Goal: Book appointment/travel/reservation

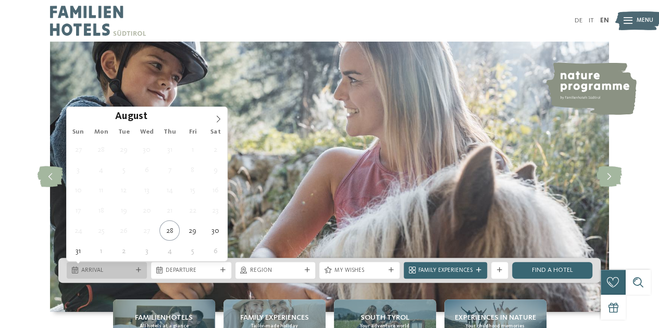
click at [137, 274] on div "Arrival" at bounding box center [107, 270] width 80 height 17
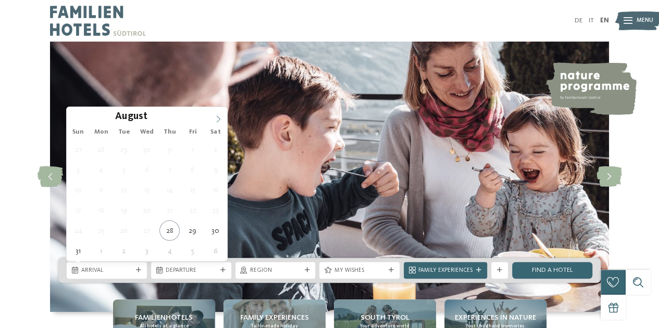
click at [218, 119] on icon at bounding box center [217, 119] width 7 height 7
type div "31.12.2025"
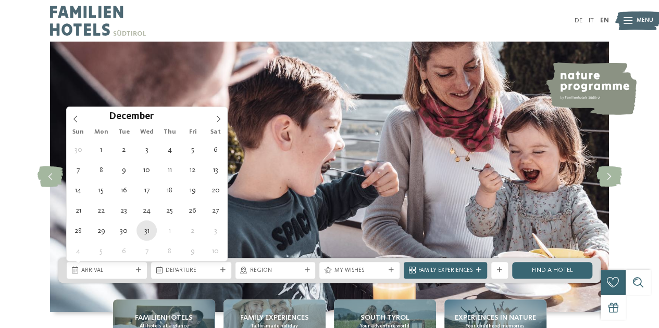
type input "****"
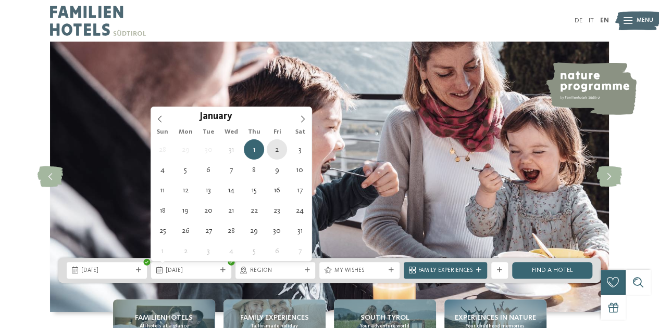
type div "02.01.2026"
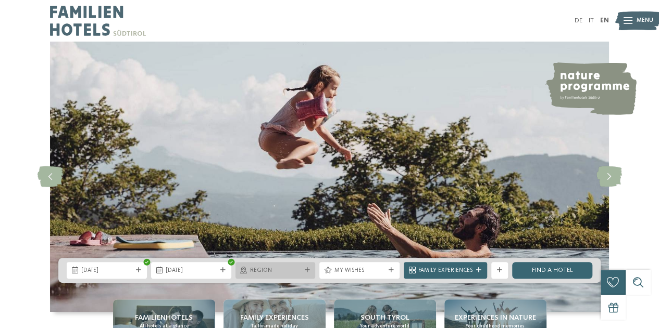
click at [305, 275] on div "Region" at bounding box center [275, 270] width 80 height 17
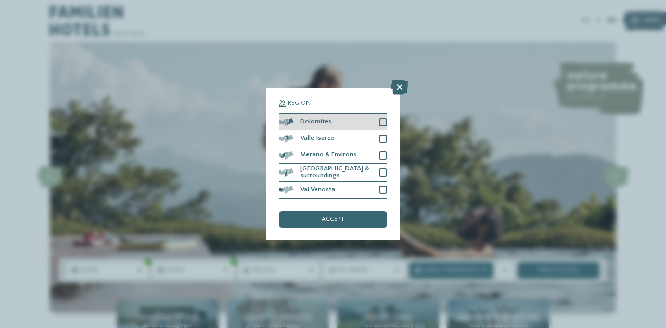
click at [383, 122] on div at bounding box center [383, 122] width 8 height 8
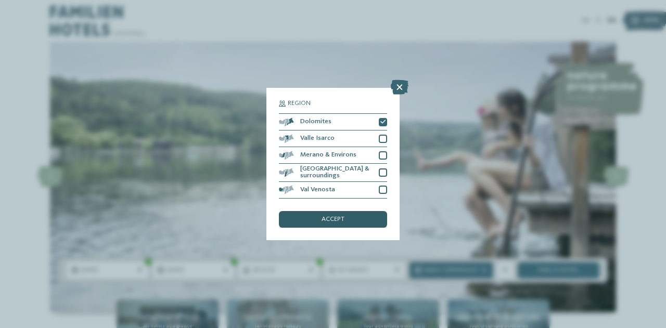
click at [345, 218] on div "accept" at bounding box center [333, 219] width 108 height 17
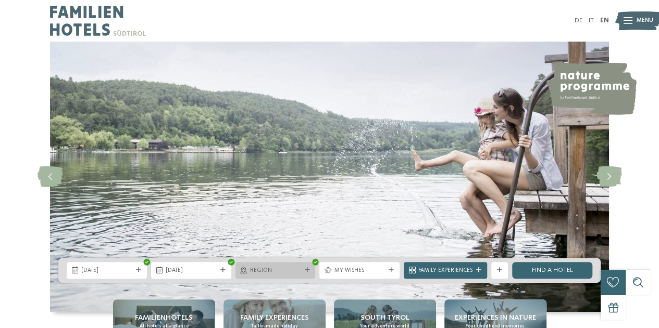
click at [298, 271] on span "Region" at bounding box center [275, 271] width 51 height 8
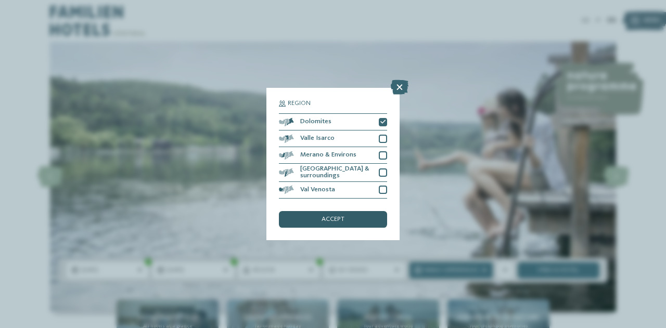
click at [353, 211] on div "accept" at bounding box center [333, 219] width 108 height 17
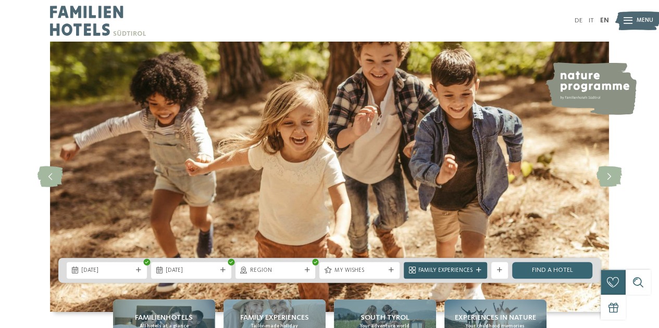
click at [444, 275] on span "Family Experiences" at bounding box center [445, 271] width 54 height 8
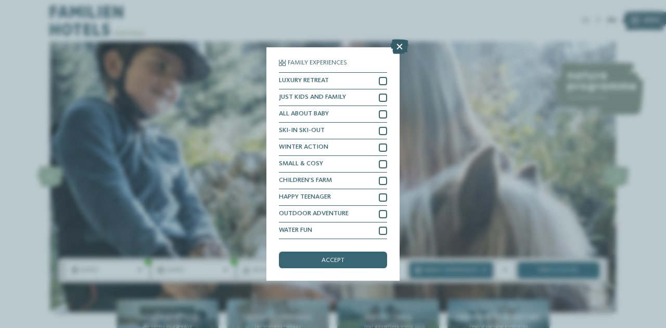
click at [399, 48] on icon at bounding box center [400, 47] width 18 height 15
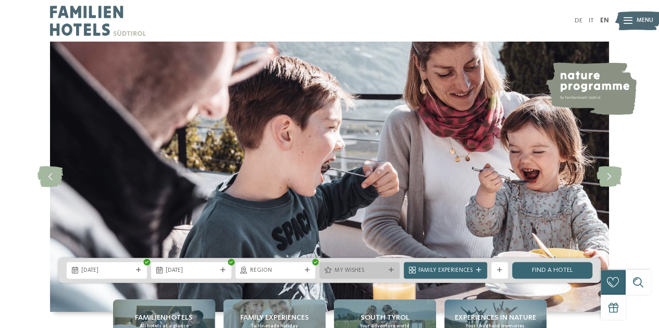
click at [389, 270] on icon at bounding box center [390, 270] width 5 height 5
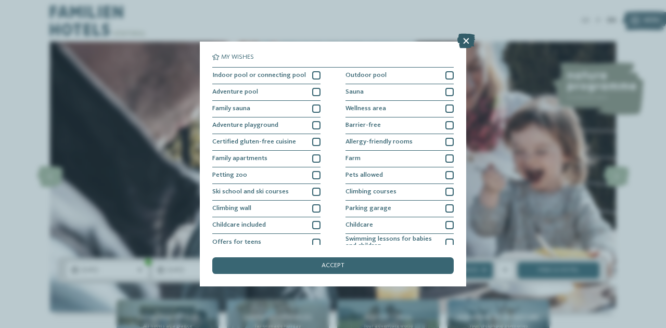
click at [464, 38] on icon at bounding box center [467, 41] width 18 height 15
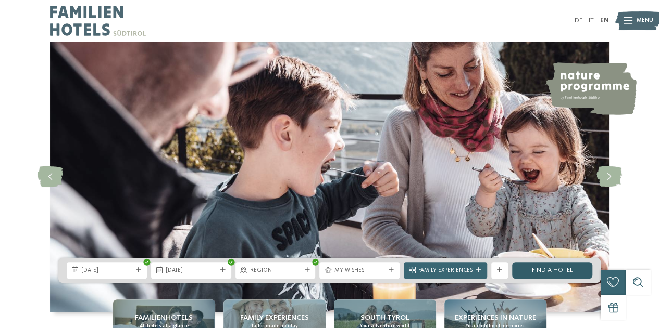
click at [530, 270] on link "Find a hotel" at bounding box center [552, 270] width 80 height 17
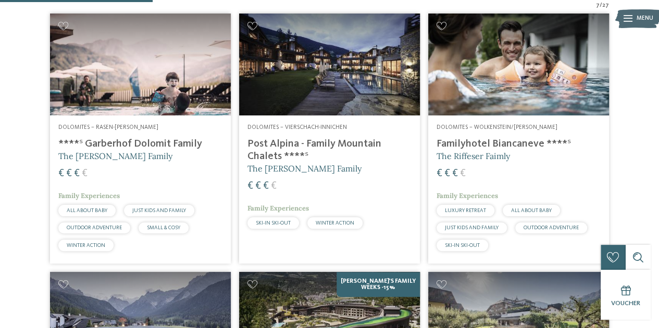
scroll to position [289, 0]
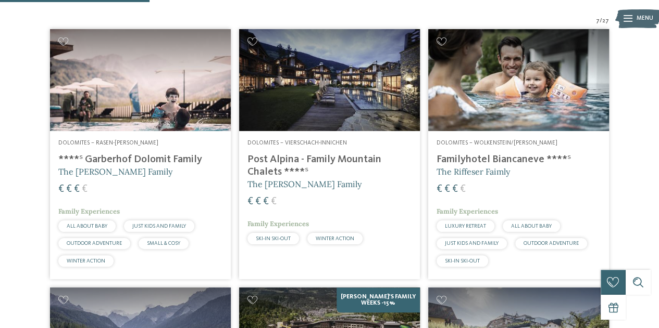
click at [515, 154] on h4 "Familyhotel Biancaneve ****ˢ" at bounding box center [518, 160] width 164 height 12
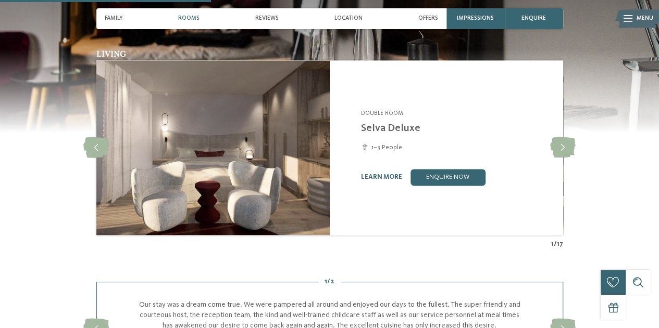
scroll to position [772, 0]
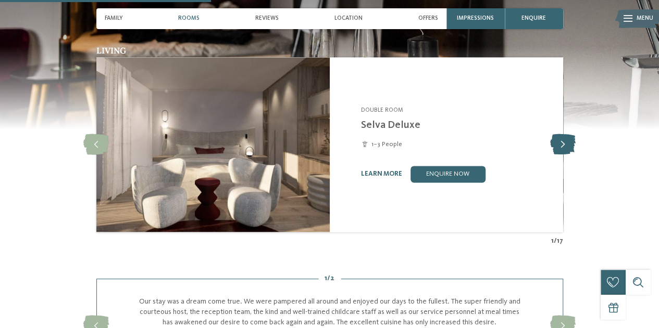
click at [560, 145] on icon at bounding box center [563, 144] width 26 height 21
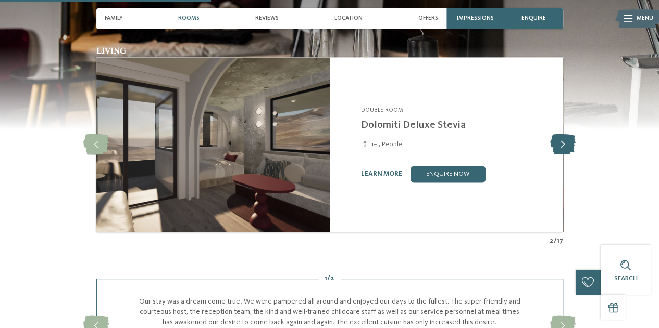
click at [560, 145] on icon at bounding box center [563, 144] width 26 height 21
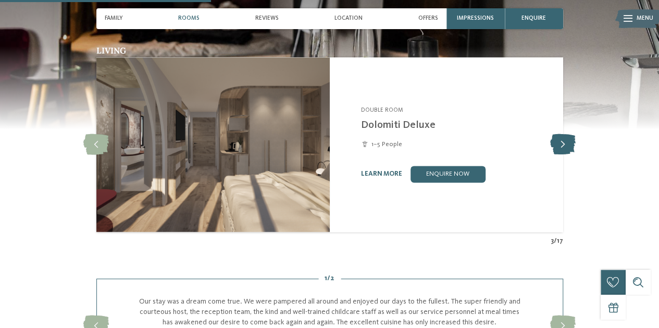
click at [560, 145] on icon at bounding box center [563, 144] width 26 height 21
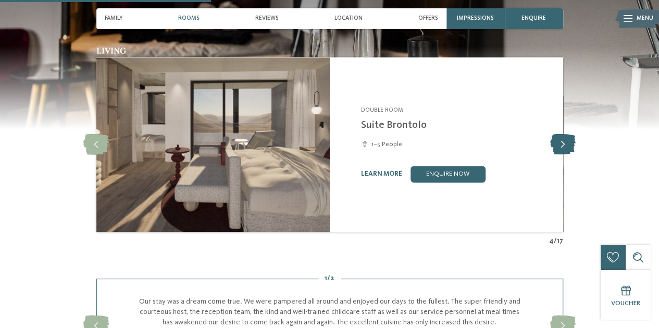
click at [560, 145] on icon at bounding box center [563, 144] width 26 height 21
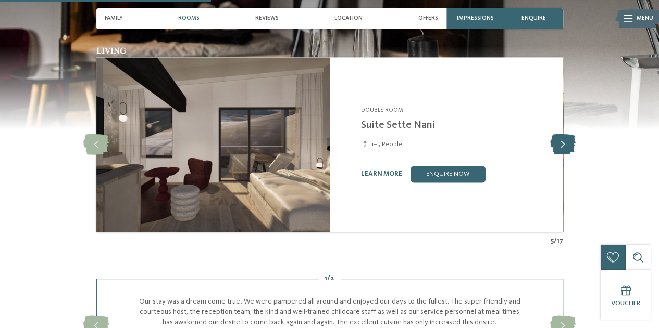
click at [560, 145] on icon at bounding box center [563, 144] width 26 height 21
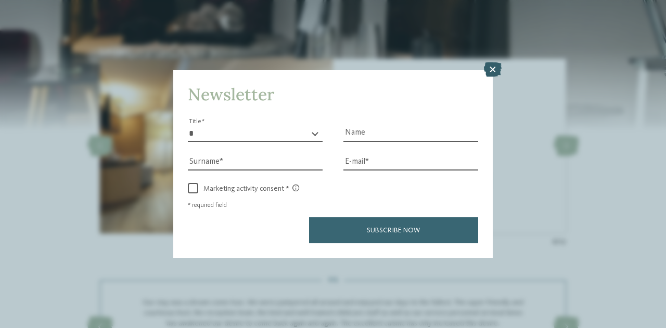
click at [488, 68] on icon at bounding box center [493, 69] width 18 height 15
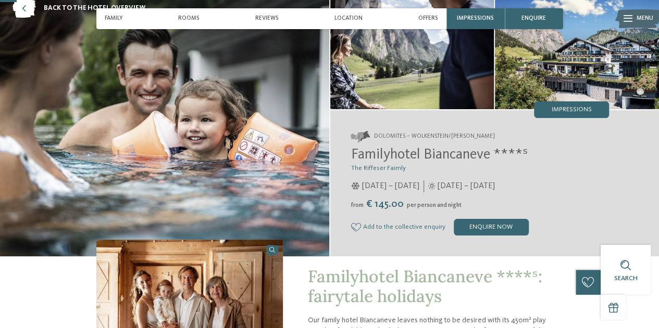
scroll to position [52, 0]
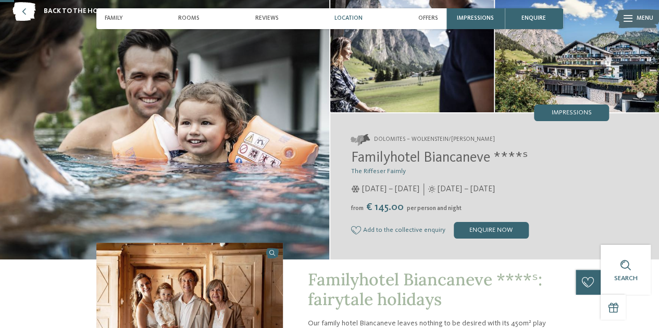
click at [359, 22] on div "Location" at bounding box center [348, 18] width 36 height 21
click at [357, 21] on span "Location" at bounding box center [348, 18] width 28 height 7
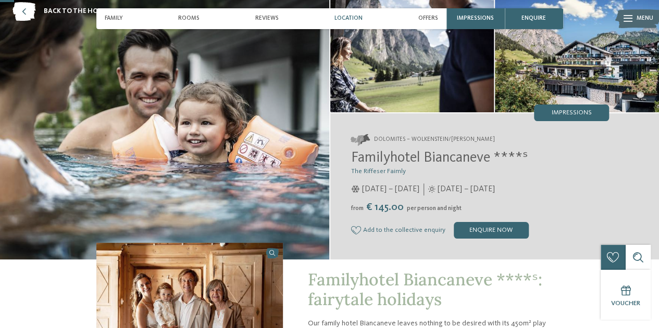
click at [350, 21] on span "Location" at bounding box center [348, 18] width 28 height 7
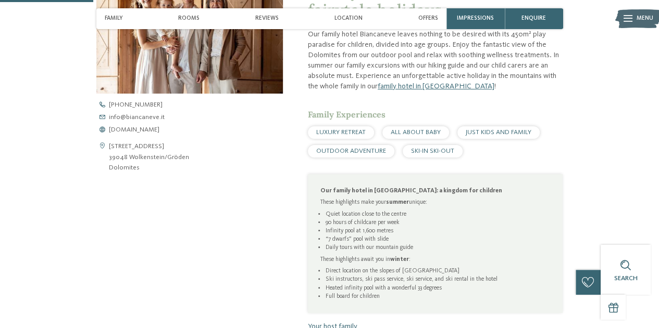
scroll to position [345, 0]
